Goal: Contribute content: Contribute content

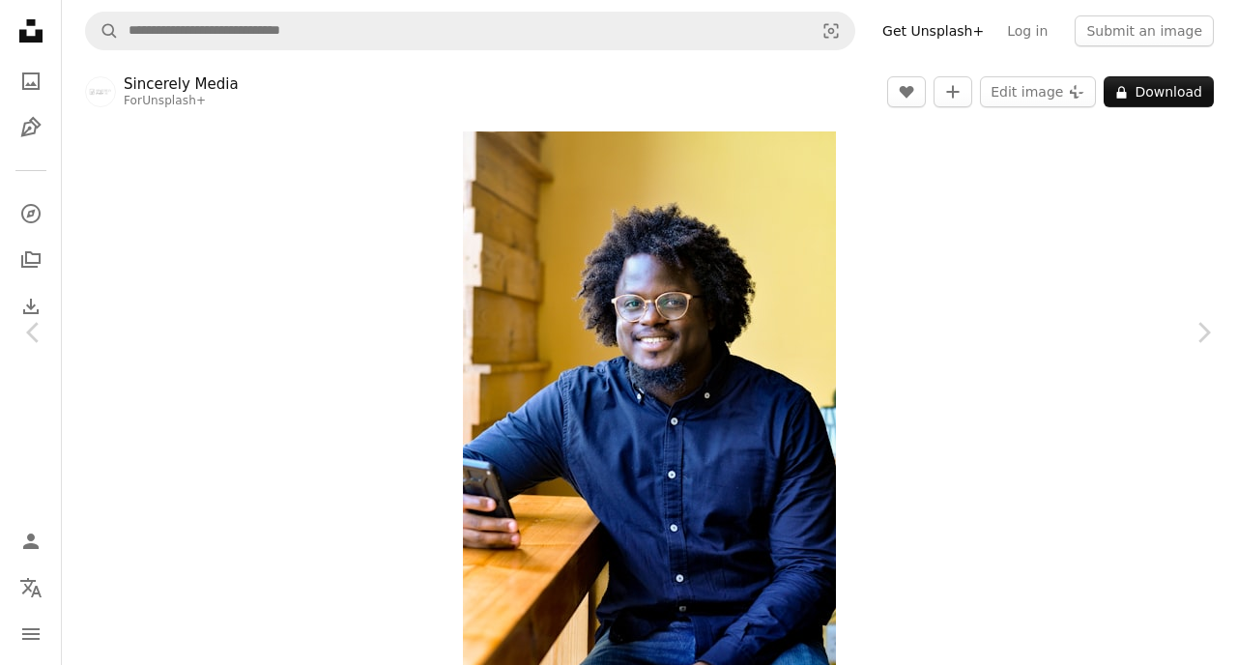
scroll to position [979, 0]
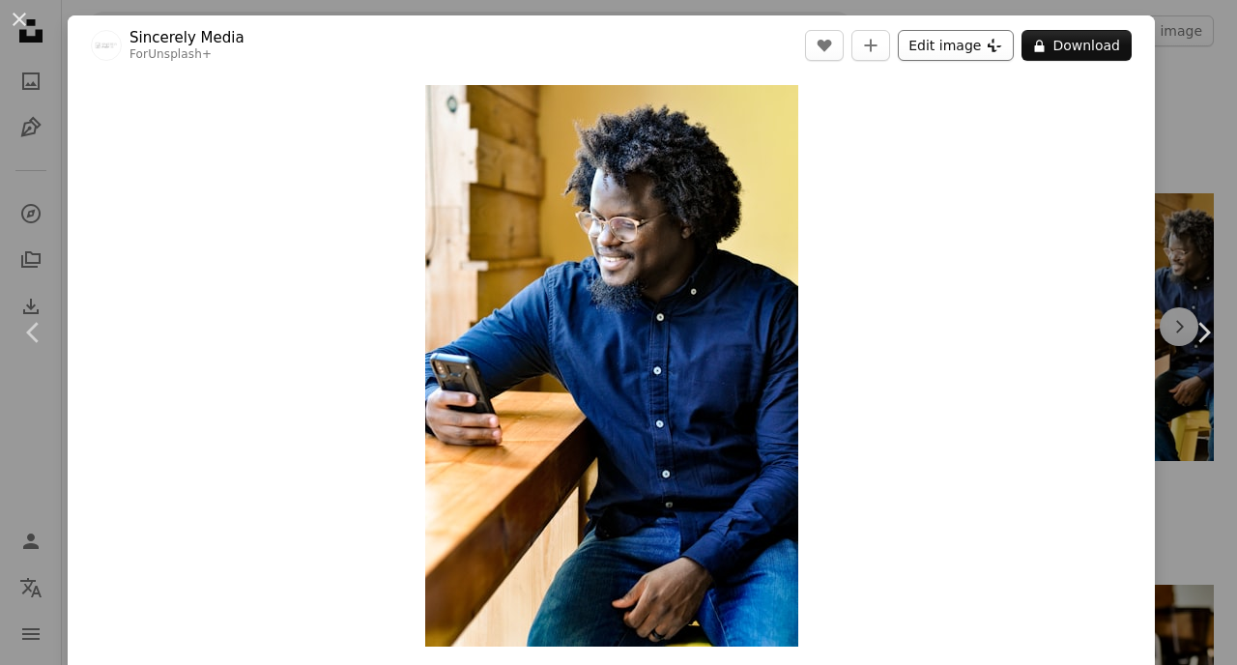
click at [970, 46] on button "Edit image Plus sign for Unsplash+" at bounding box center [956, 45] width 116 height 31
click at [15, 26] on button "An X shape" at bounding box center [19, 19] width 23 height 23
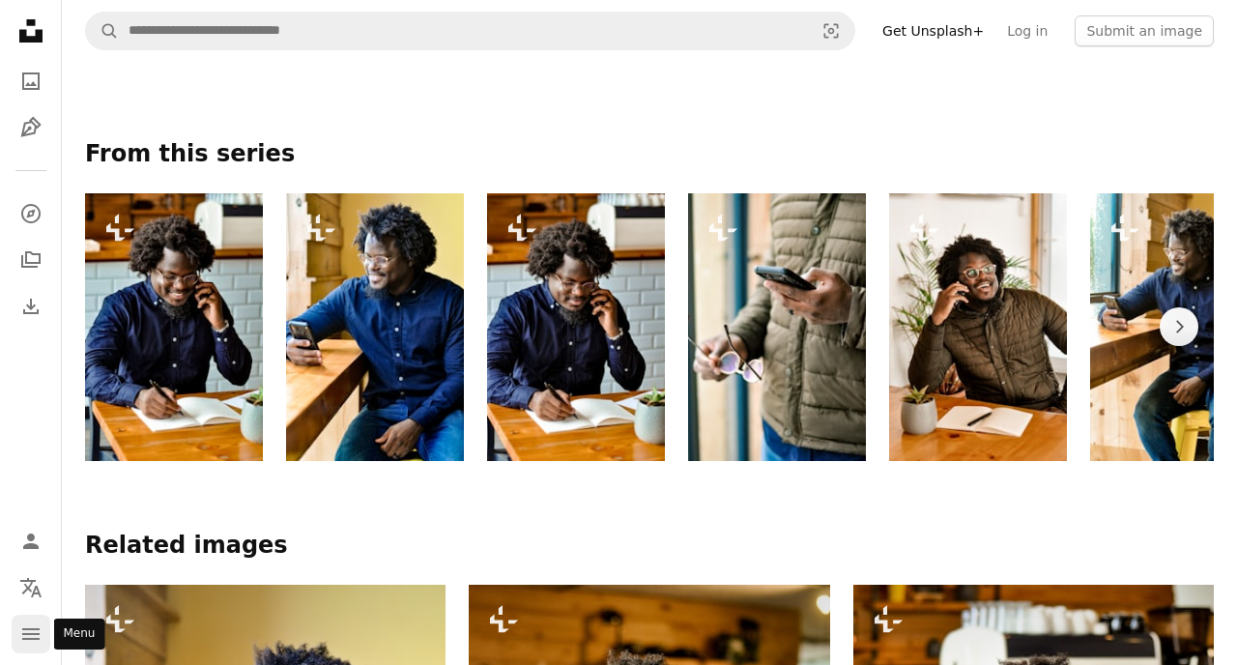
click at [33, 633] on icon "Menu" at bounding box center [30, 634] width 17 height 12
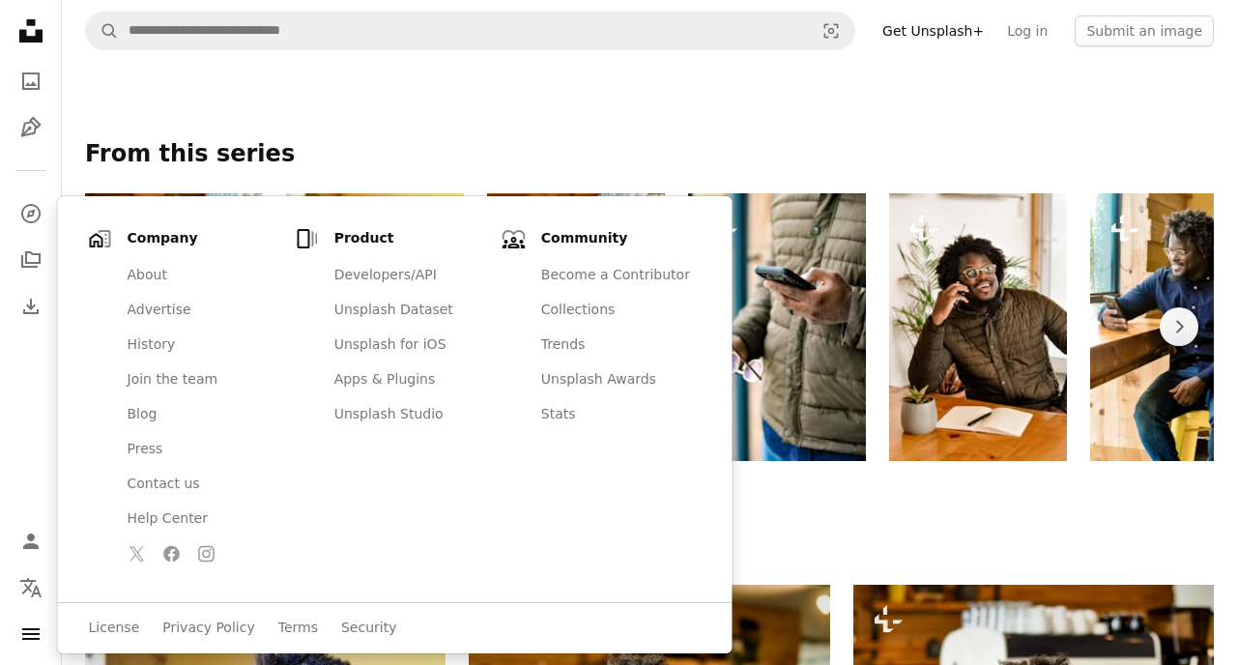
click at [9, 354] on nav "Unsplash logo Unsplash Home A photo Pen Tool A compass A stack of folders Downl…" at bounding box center [31, 332] width 62 height 665
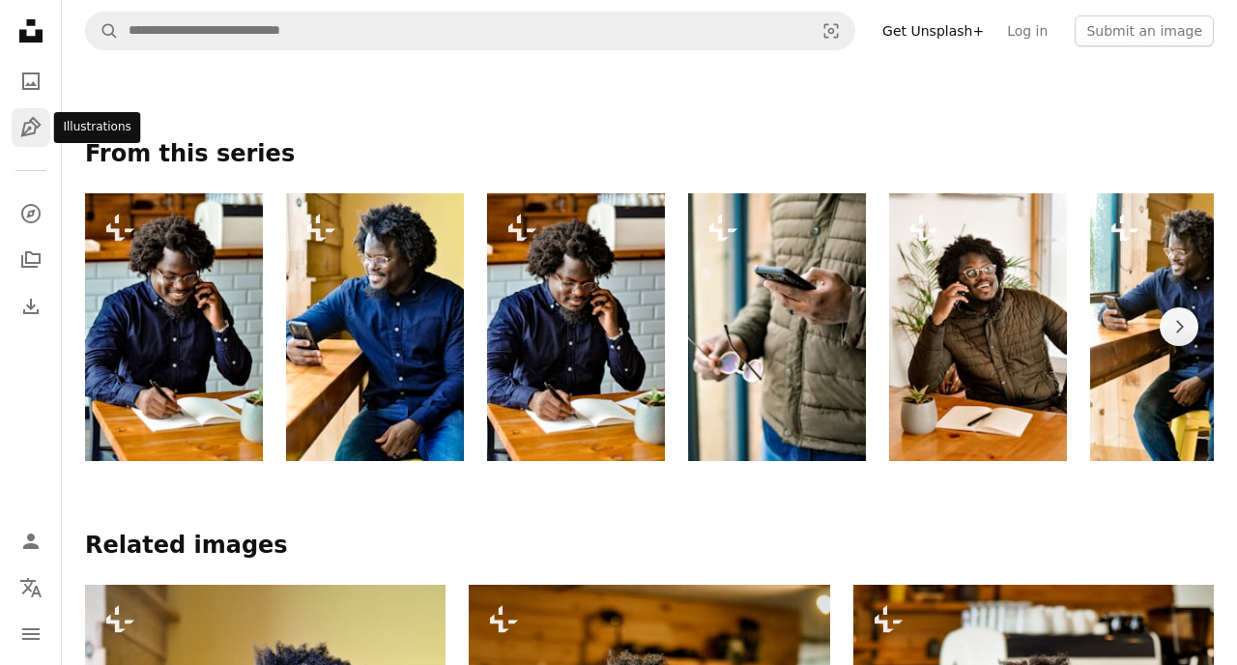
click at [28, 130] on icon "Pen Tool" at bounding box center [30, 127] width 23 height 23
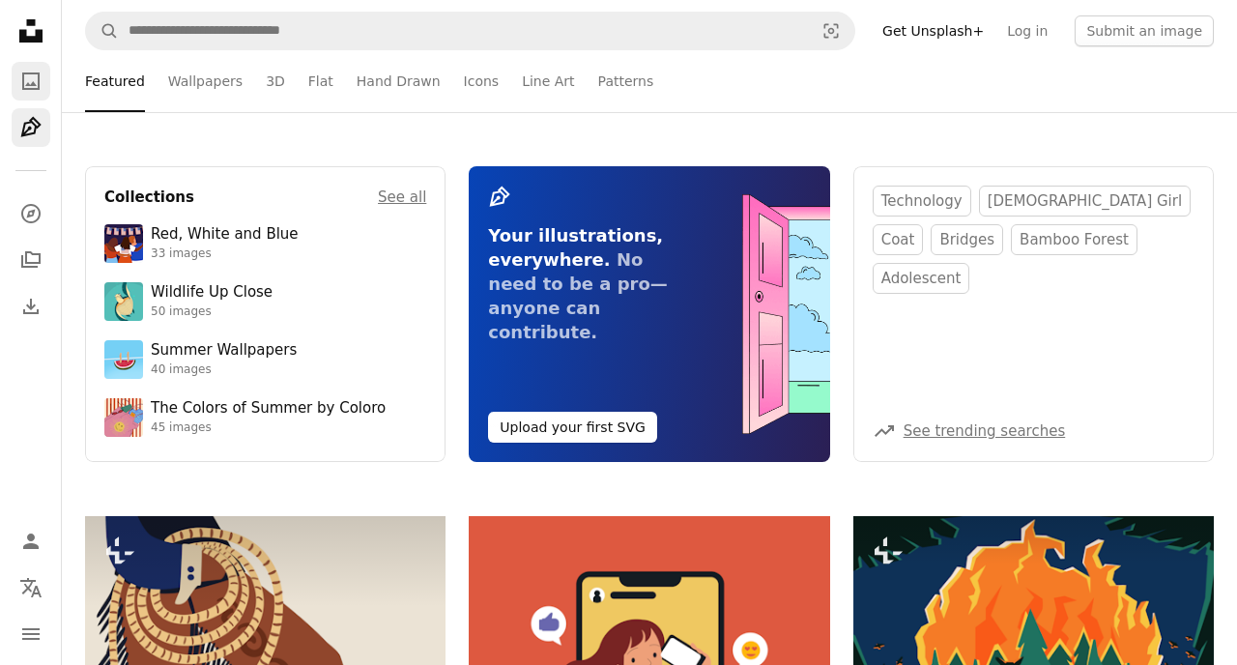
click at [30, 85] on icon "Photos" at bounding box center [30, 80] width 17 height 17
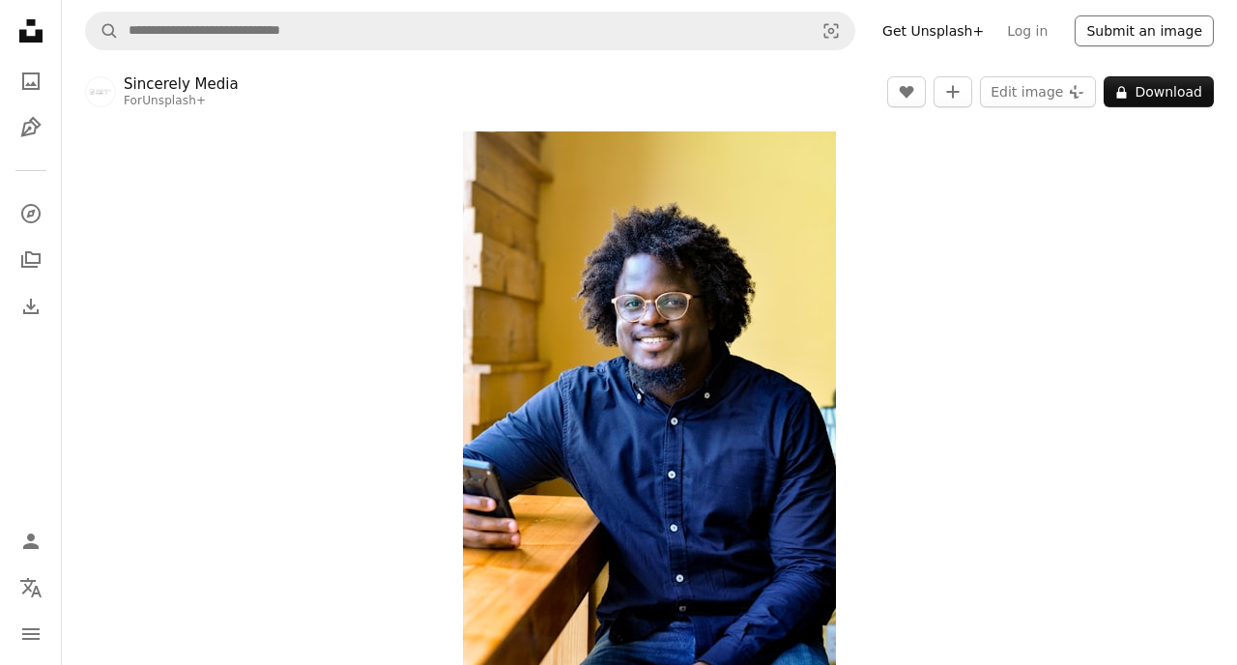
click at [1153, 28] on button "Submit an image" at bounding box center [1143, 30] width 139 height 31
